Goal: Navigation & Orientation: Find specific page/section

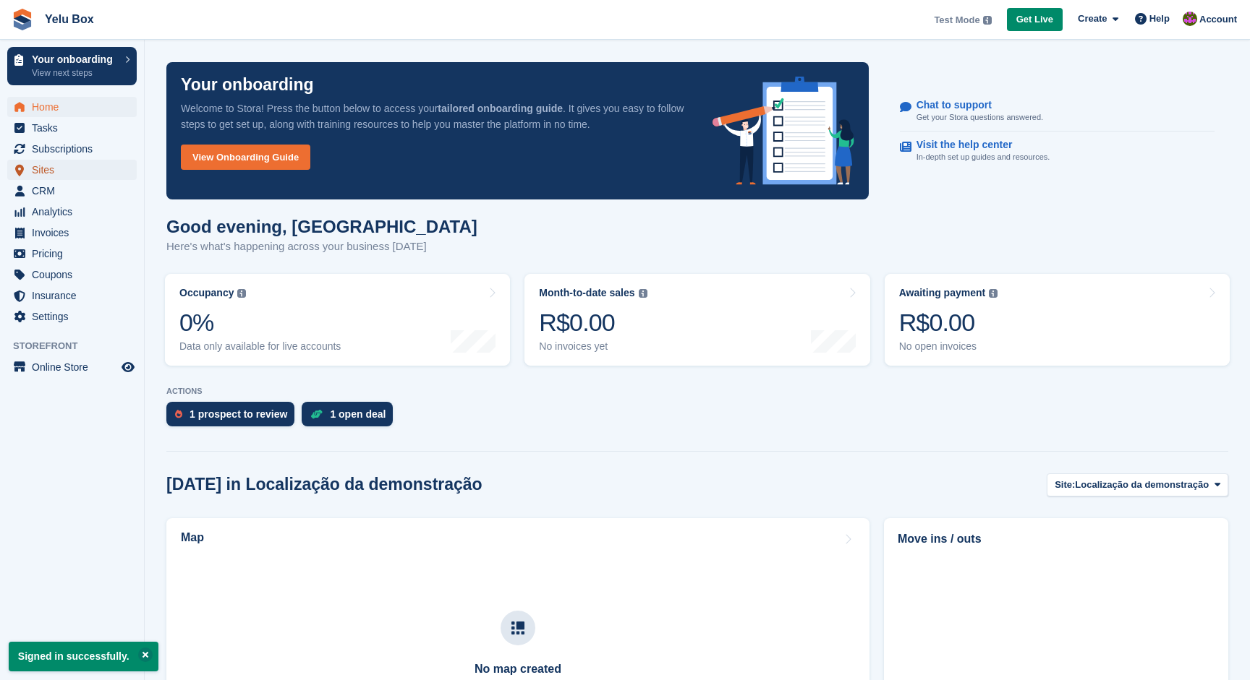
click at [74, 163] on span "Sites" at bounding box center [75, 170] width 87 height 20
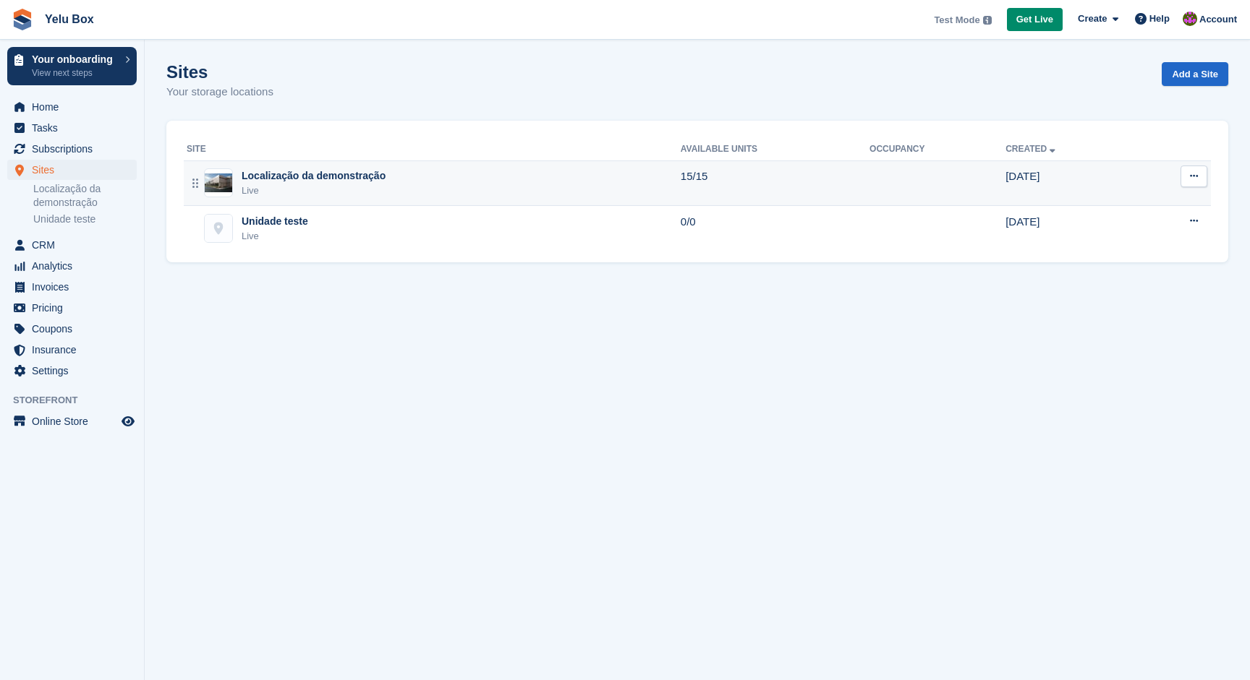
click at [304, 178] on div "Localização da demonstração" at bounding box center [314, 175] width 144 height 15
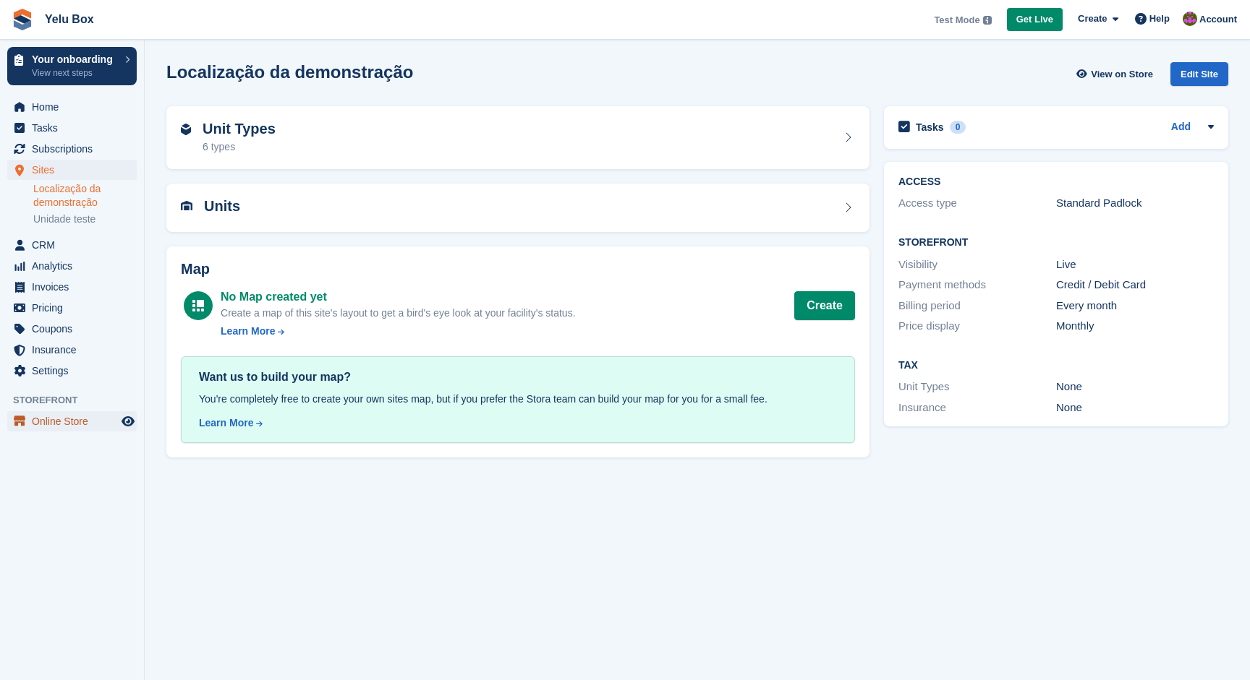
click at [74, 423] on span "Online Store" at bounding box center [75, 421] width 87 height 20
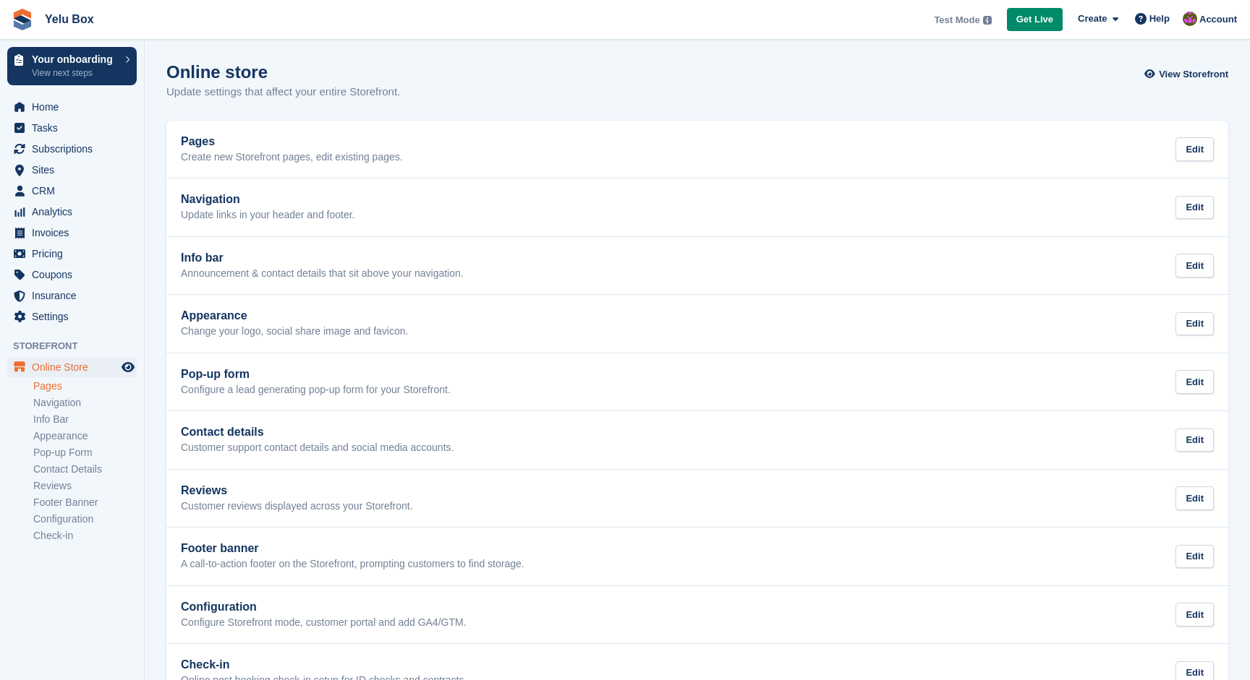
click at [54, 382] on link "Pages" at bounding box center [84, 387] width 103 height 14
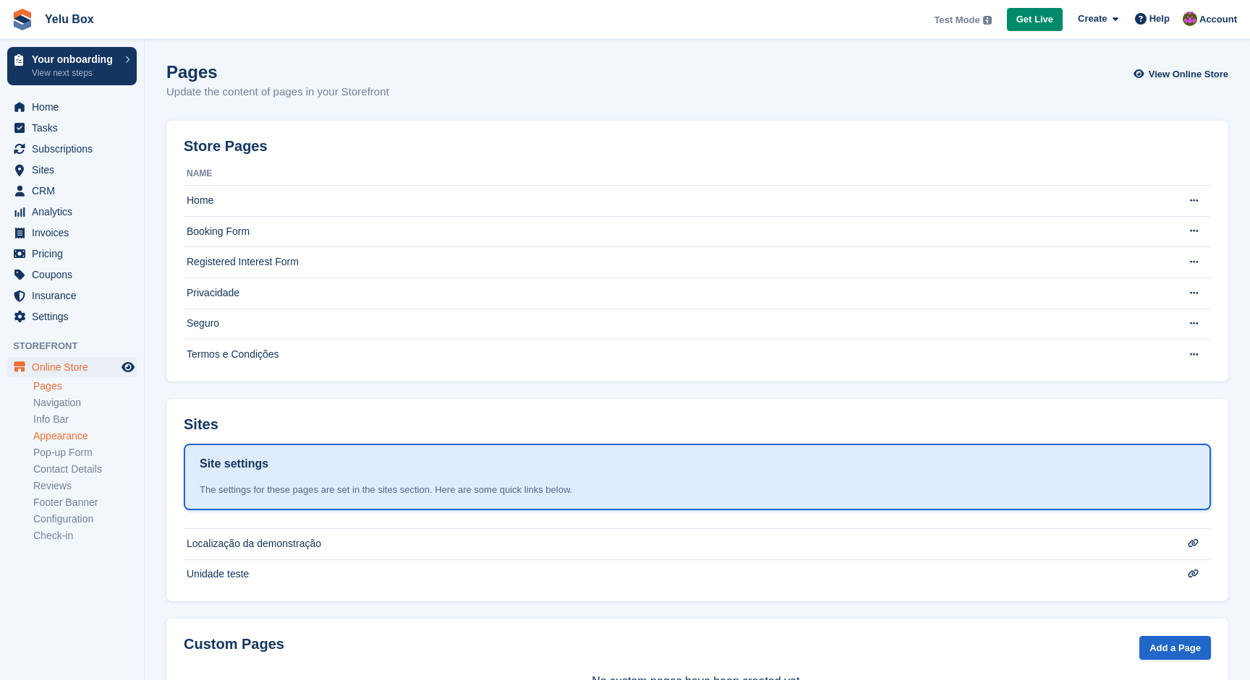
click at [75, 436] on link "Appearance" at bounding box center [84, 437] width 103 height 14
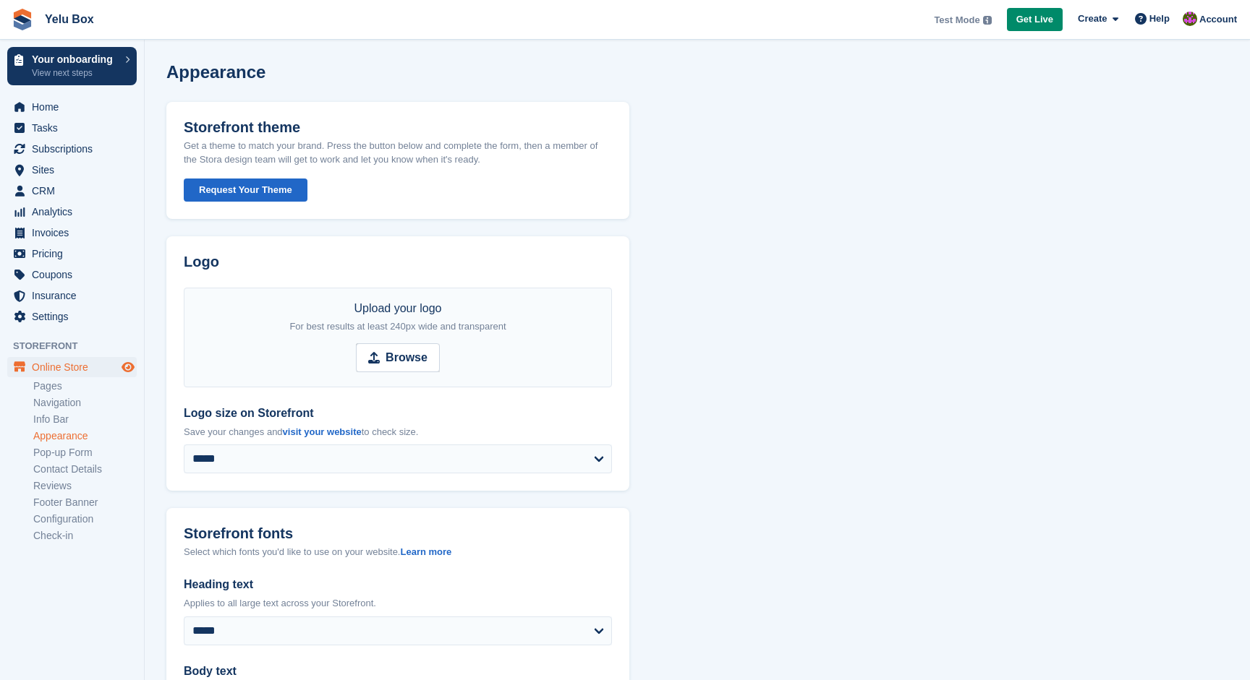
click at [132, 369] on icon "Preview store" at bounding box center [127, 368] width 13 height 12
